Goal: Use online tool/utility: Utilize a website feature to perform a specific function

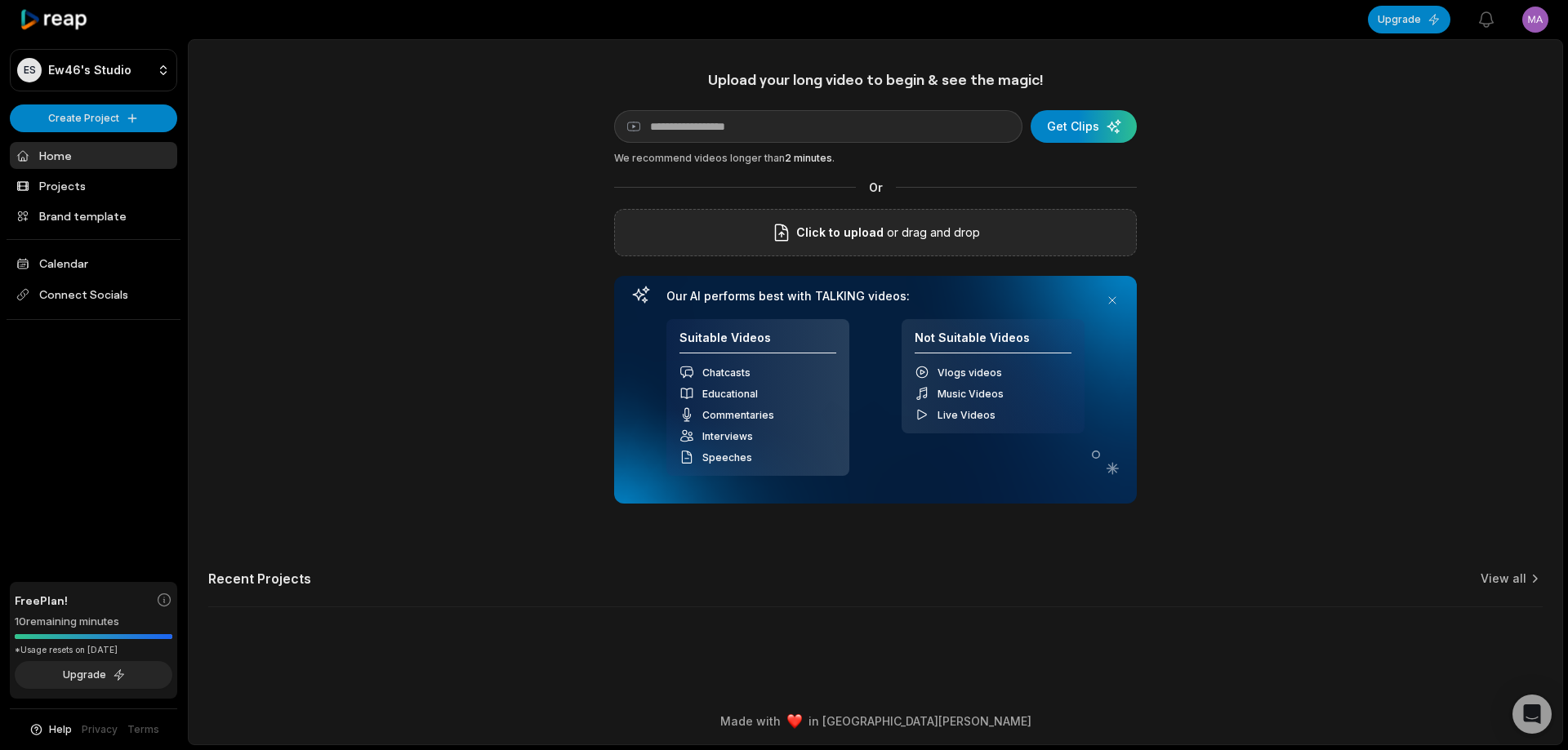
click at [712, 250] on div "Click to upload or drag and drop" at bounding box center [875, 233] width 523 height 48
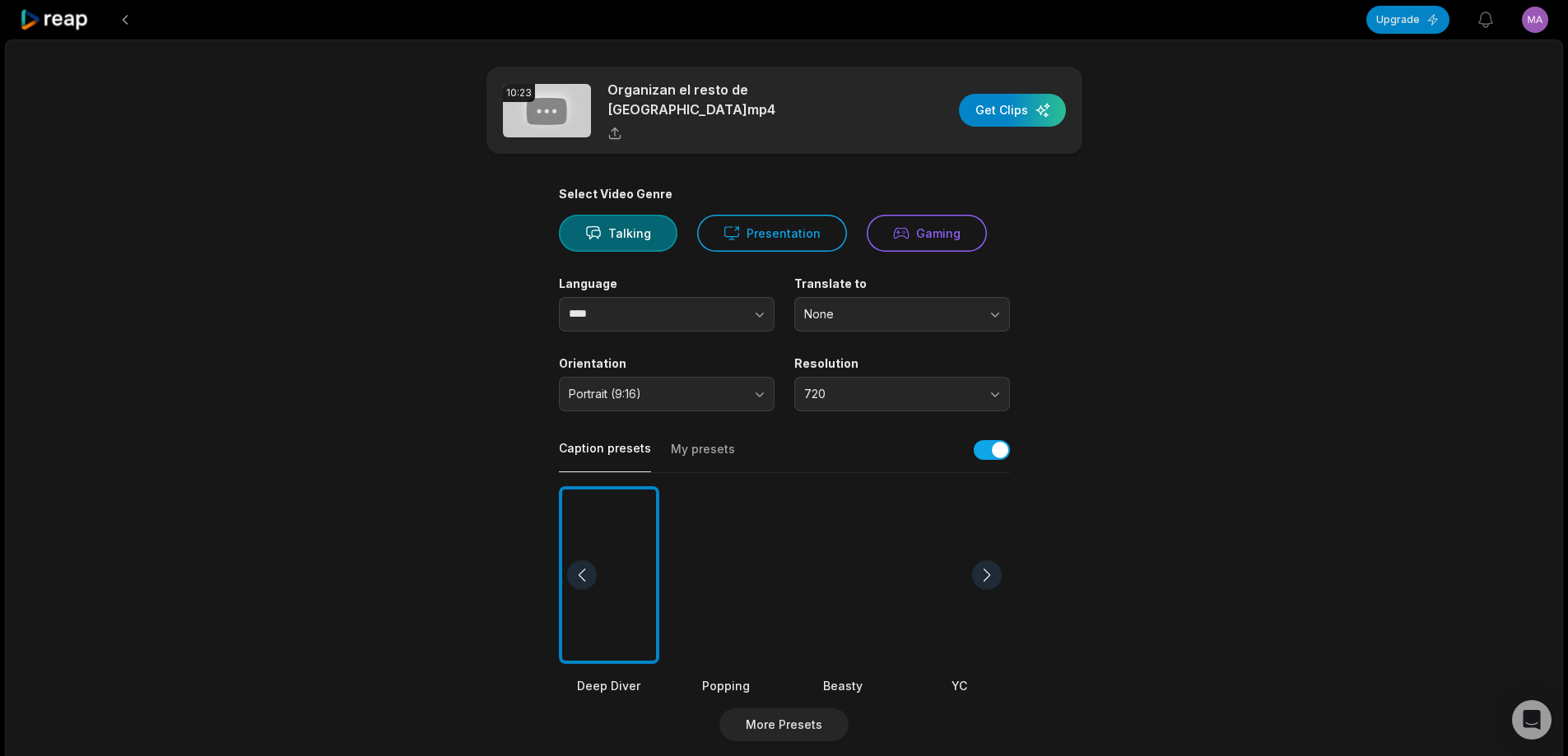
click at [868, 587] on div at bounding box center [843, 575] width 100 height 178
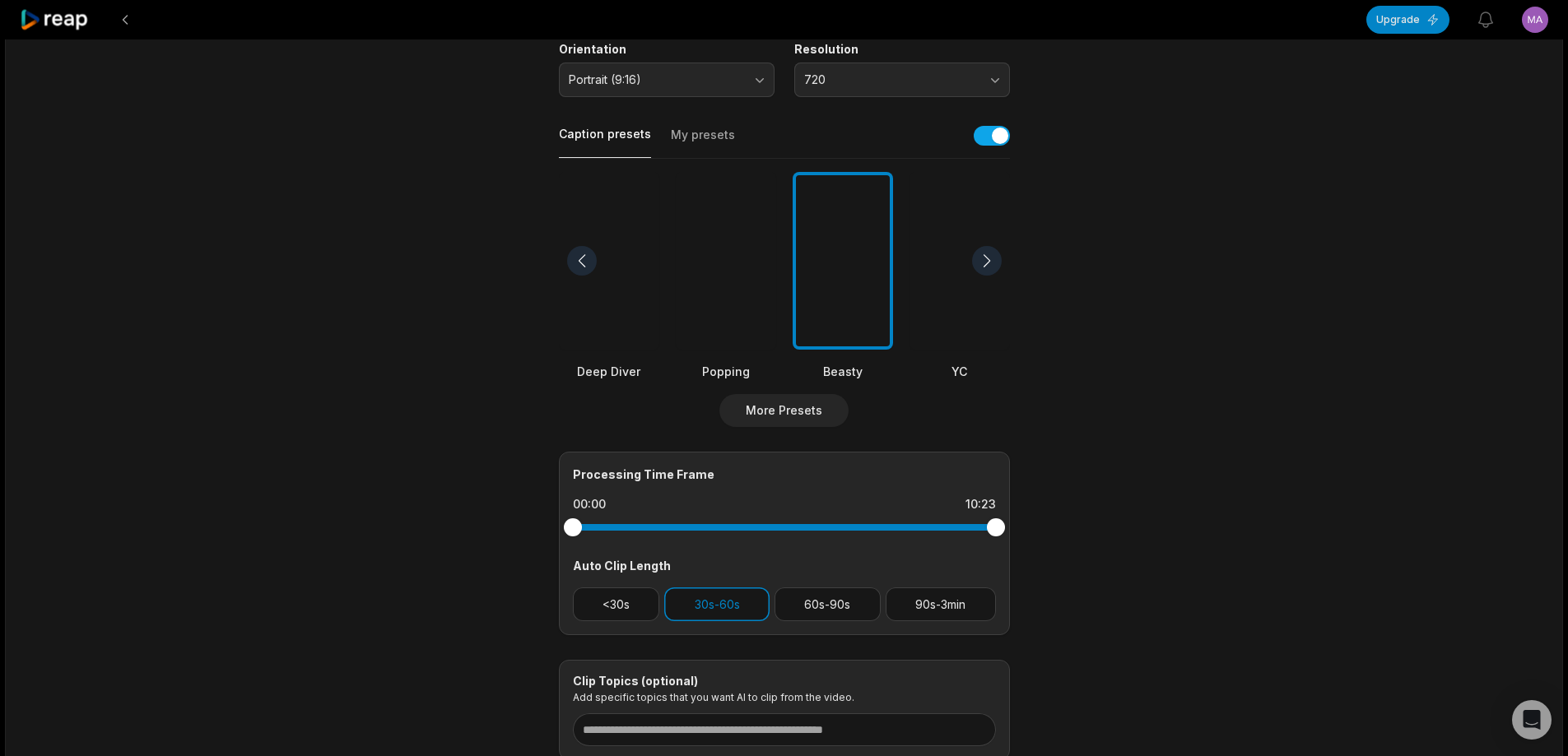
scroll to position [348, 0]
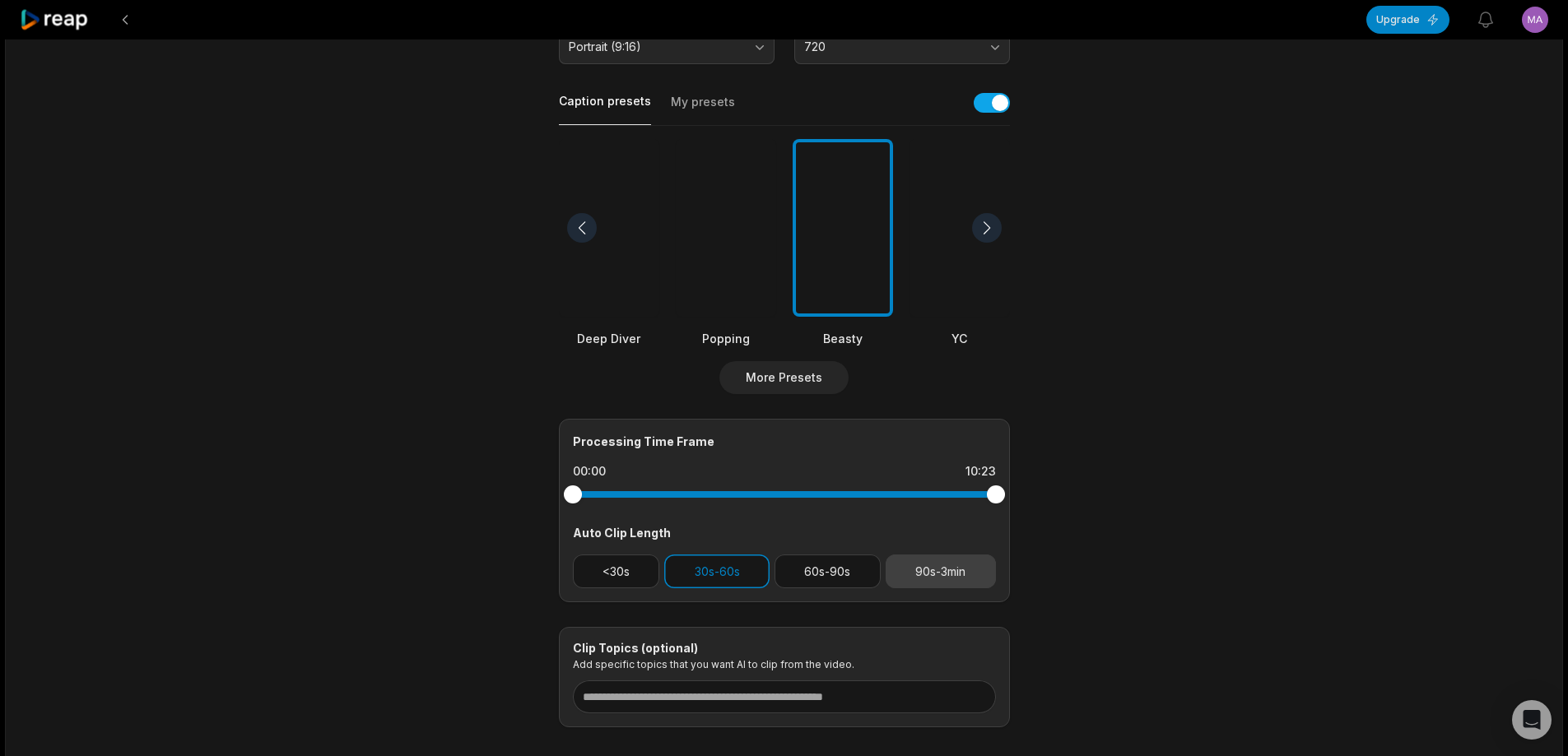
click at [911, 561] on button "90s-3min" at bounding box center [941, 571] width 111 height 34
drag, startPoint x: 769, startPoint y: 572, endPoint x: 758, endPoint y: 571, distance: 11.0
click at [762, 572] on button "30s-60s" at bounding box center [717, 571] width 105 height 34
drag, startPoint x: 1003, startPoint y: 486, endPoint x: 979, endPoint y: 488, distance: 24.1
click at [979, 488] on div at bounding box center [979, 494] width 18 height 18
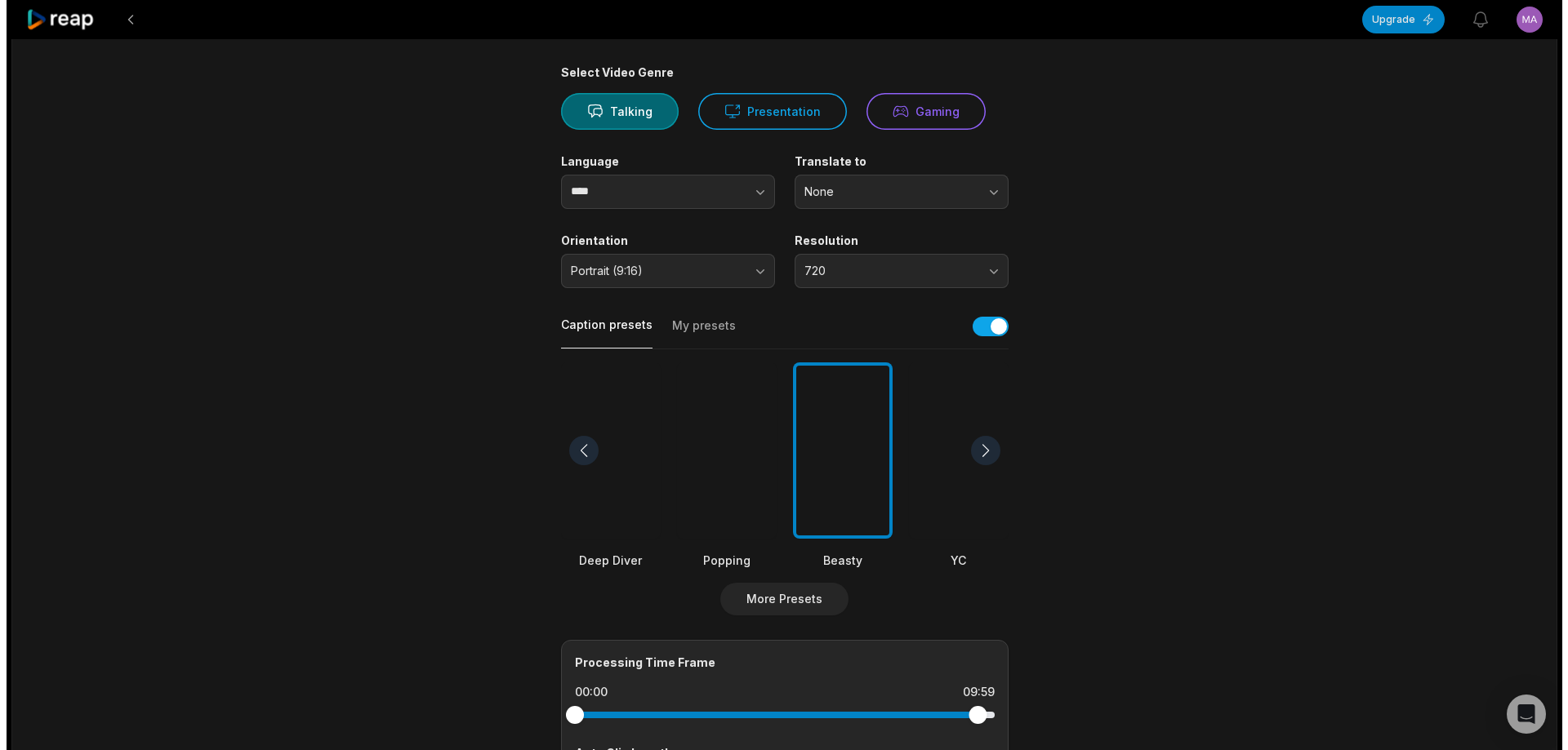
scroll to position [0, 0]
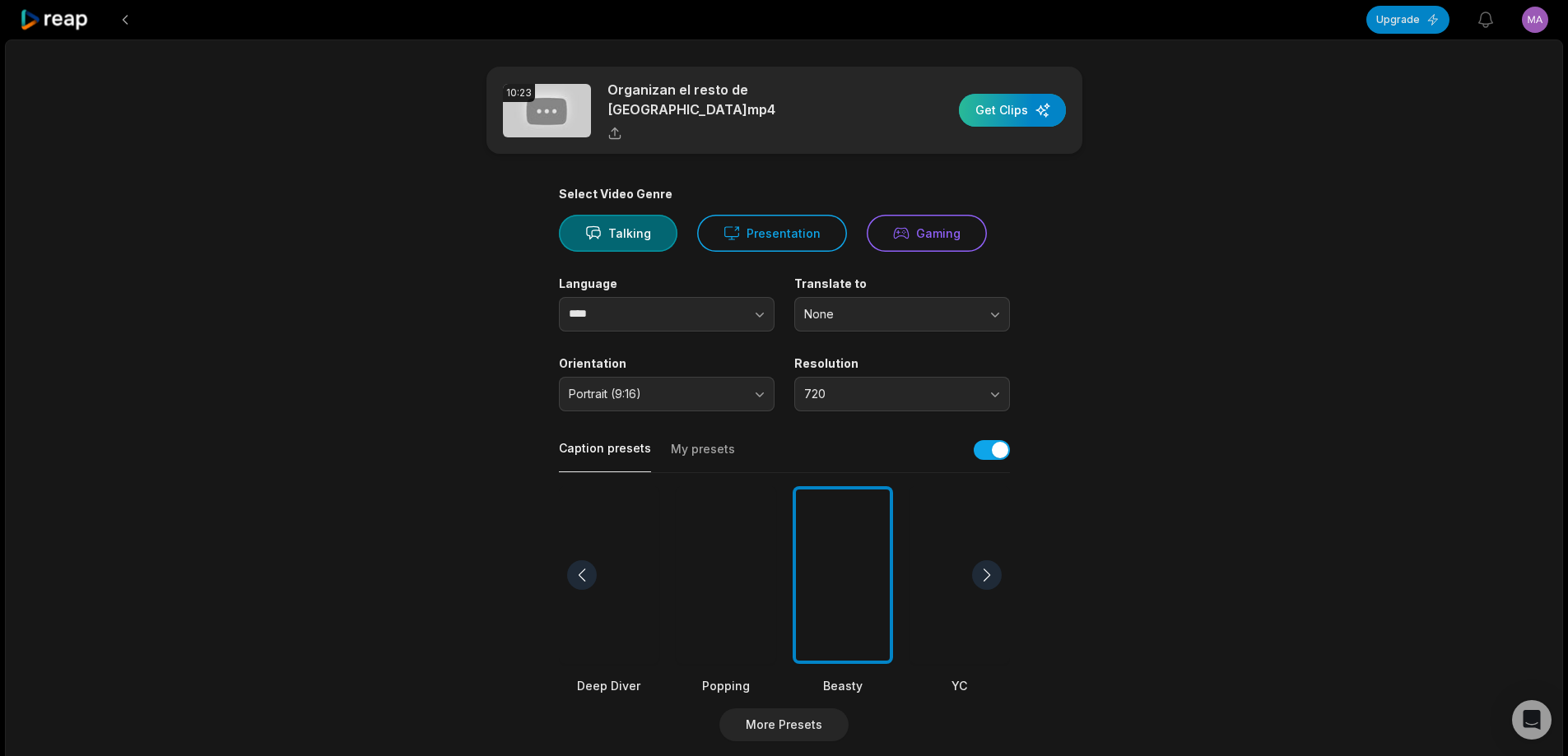
click at [1016, 108] on div "button" at bounding box center [1012, 110] width 107 height 33
